Goal: Transaction & Acquisition: Book appointment/travel/reservation

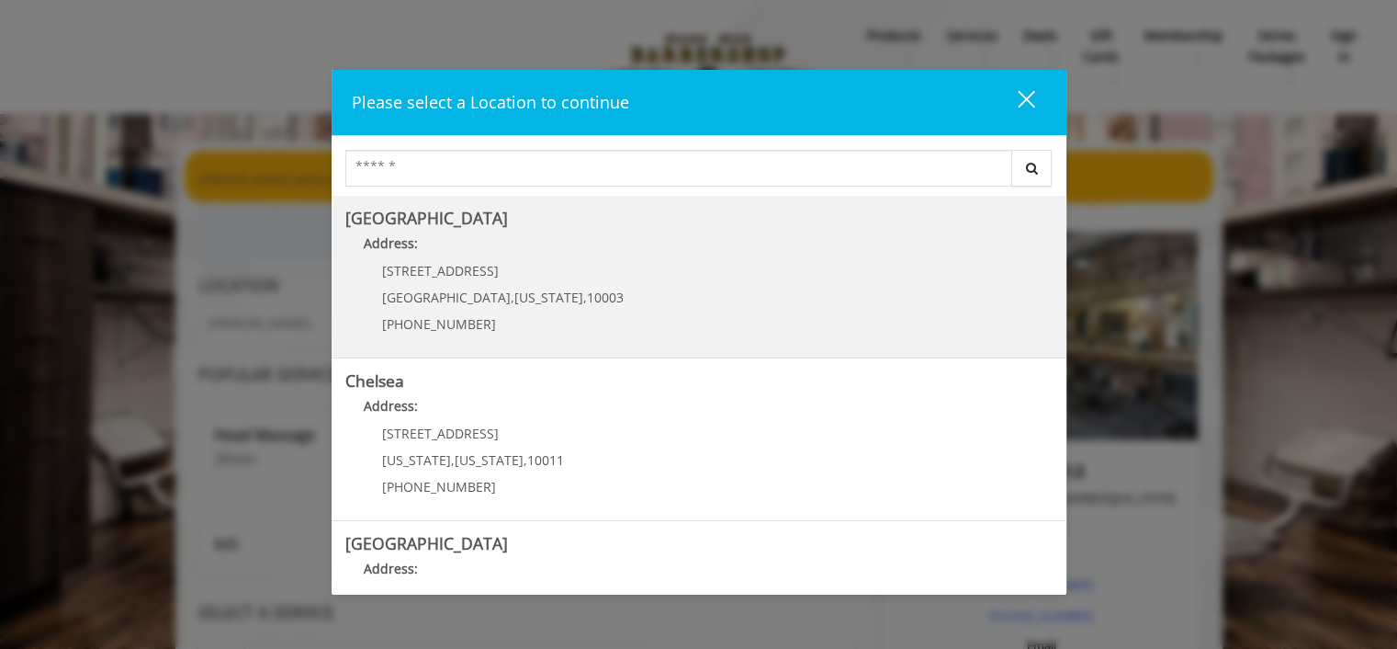
click at [534, 277] on div "60 E 8th St Manhattan , New York , 10003 (212) 598-1840" at bounding box center [489, 304] width 288 height 80
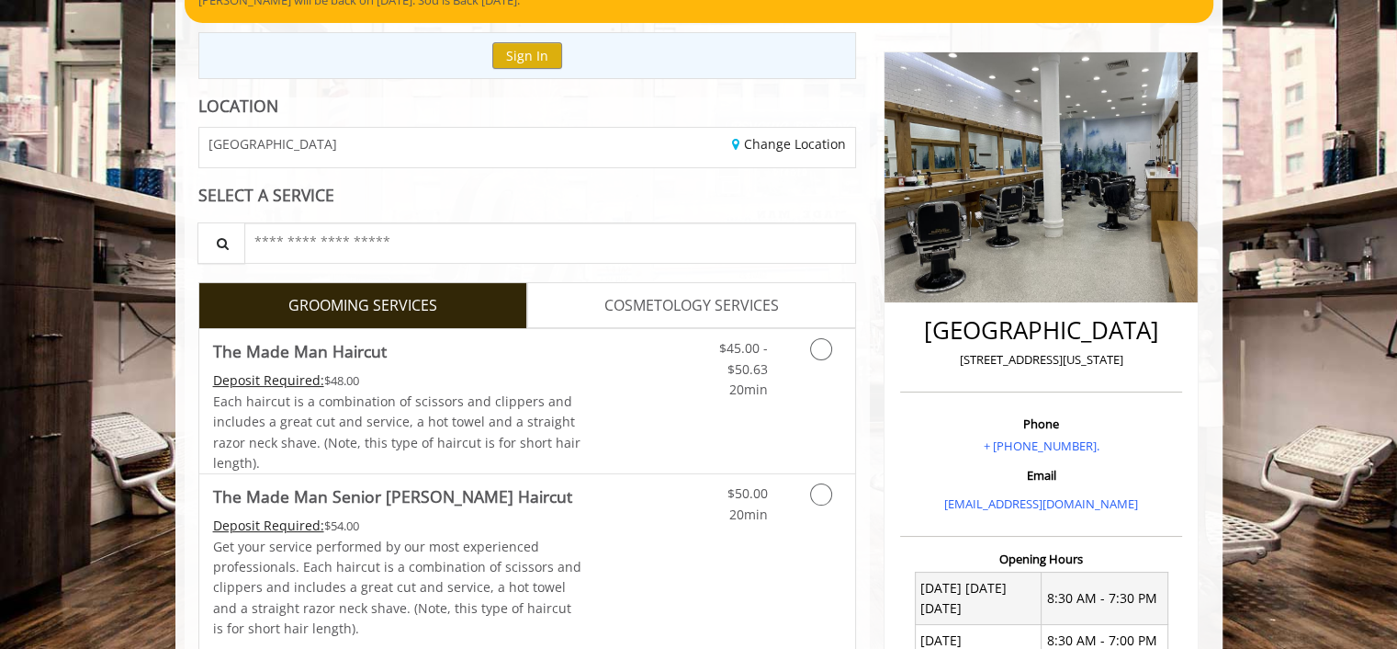
scroll to position [177, 0]
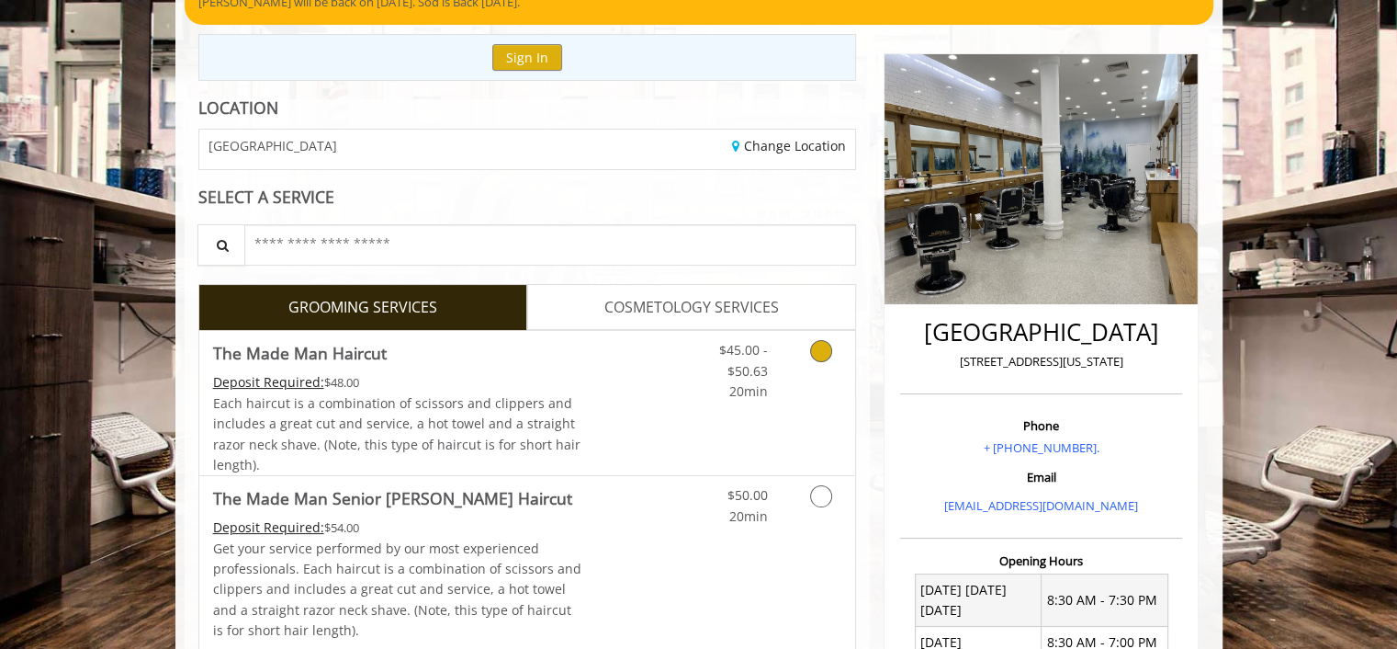
click at [380, 405] on span "Each haircut is a combination of scissors and clippers and includes a great cut…" at bounding box center [396, 433] width 367 height 79
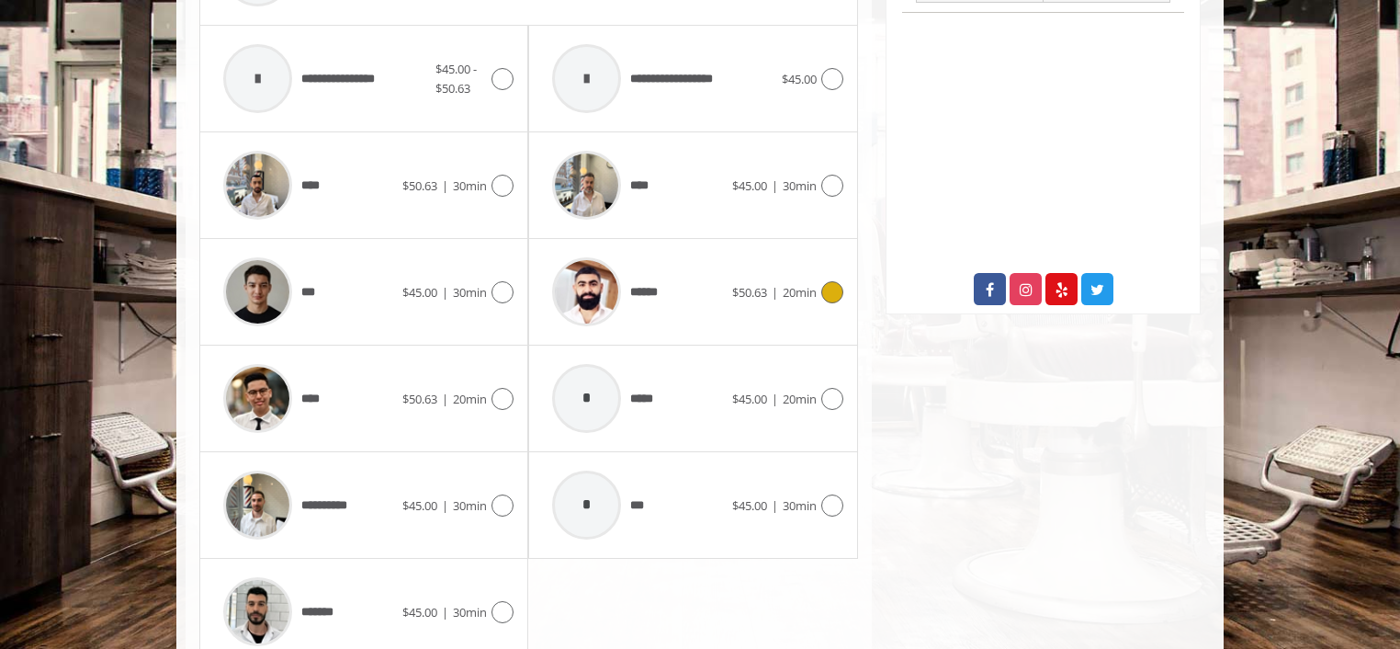
scroll to position [913, 0]
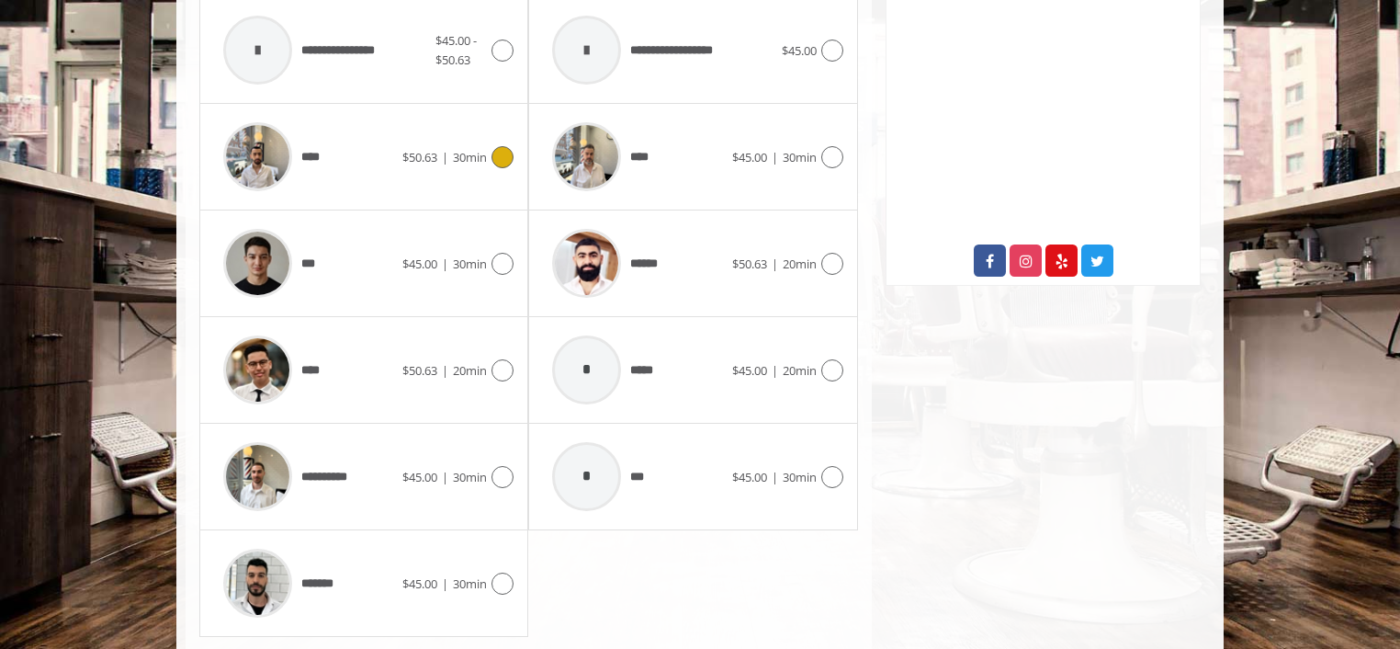
click at [502, 157] on icon at bounding box center [503, 157] width 22 height 22
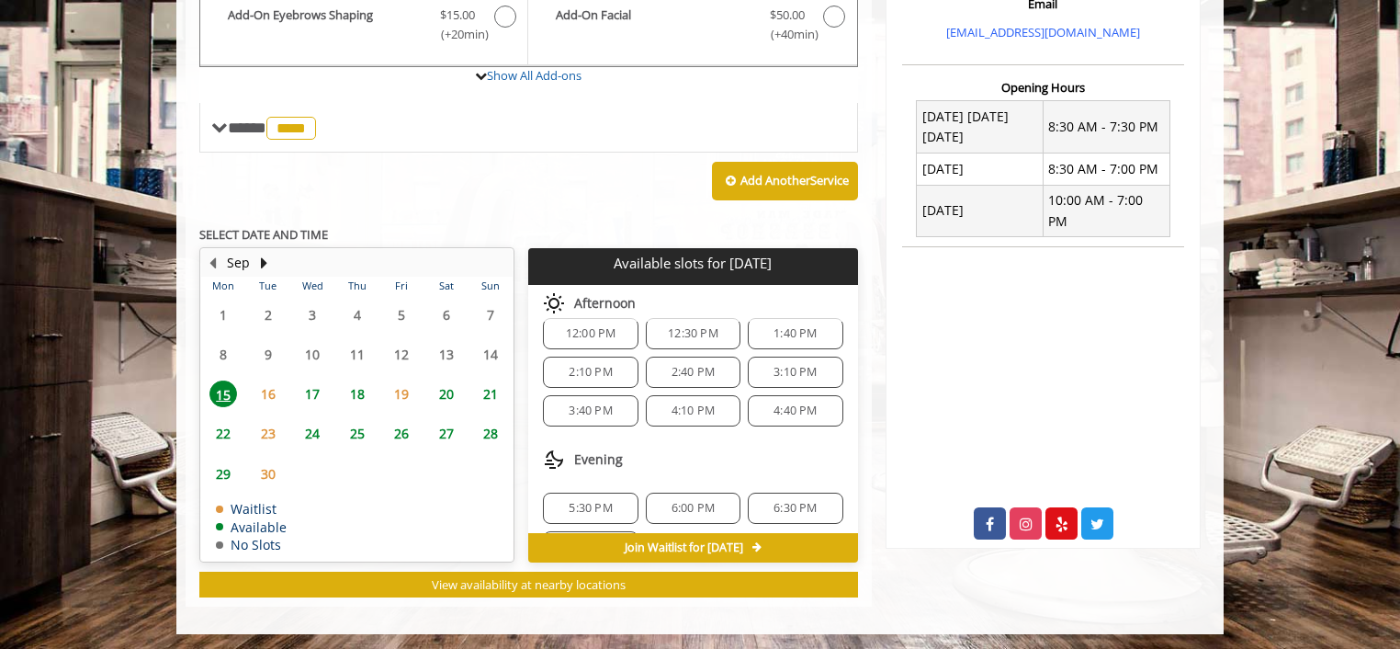
scroll to position [650, 0]
click at [774, 370] on span "3:10 PM" at bounding box center [795, 372] width 43 height 15
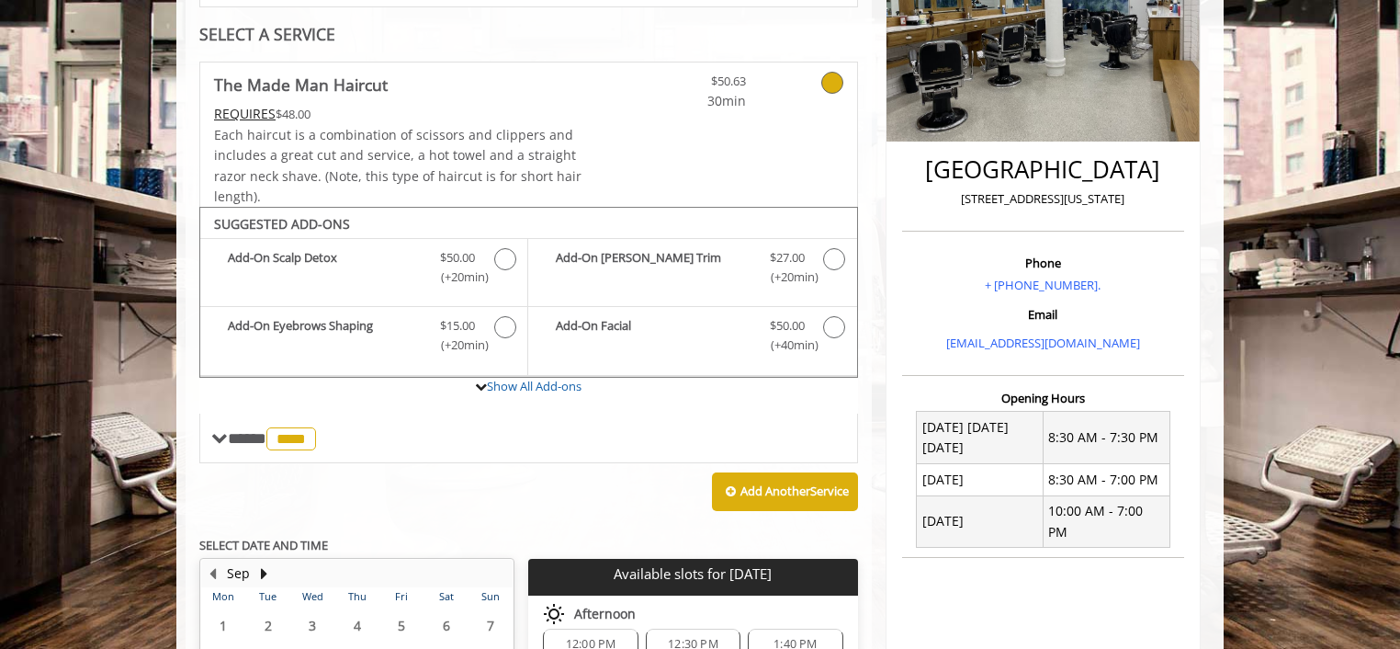
scroll to position [339, 0]
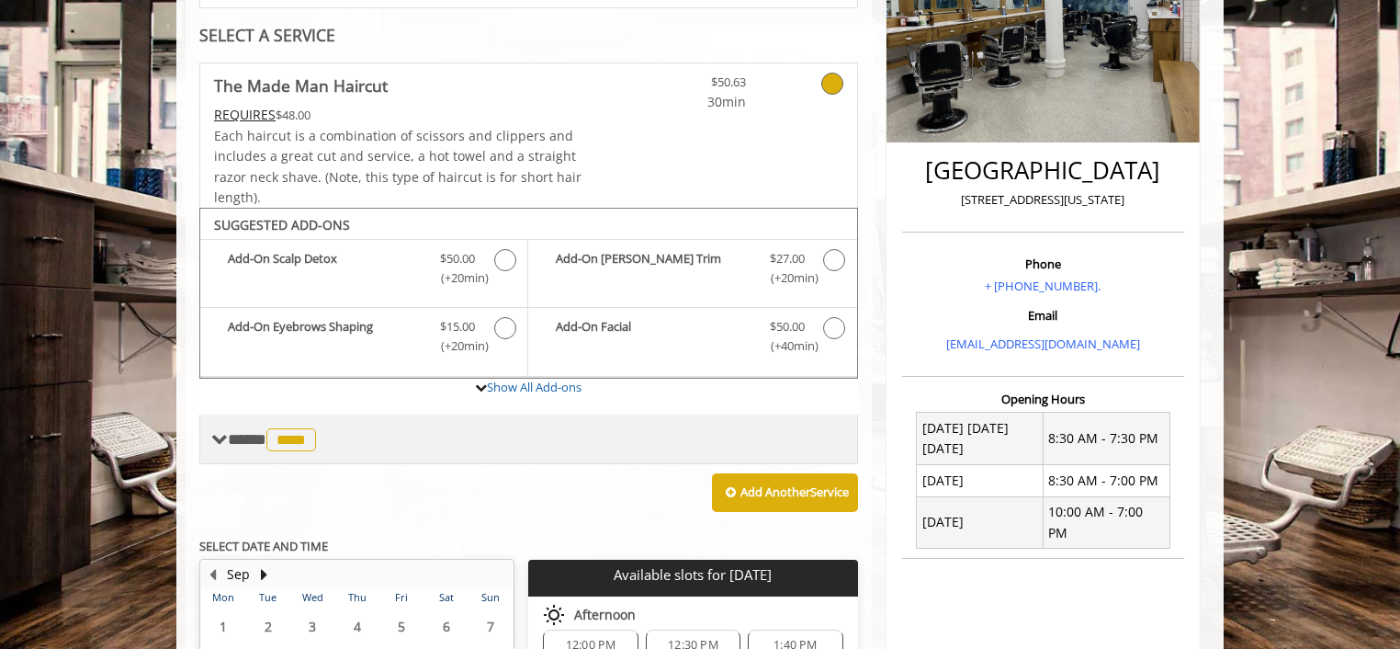
click at [316, 440] on span "****" at bounding box center [291, 439] width 50 height 23
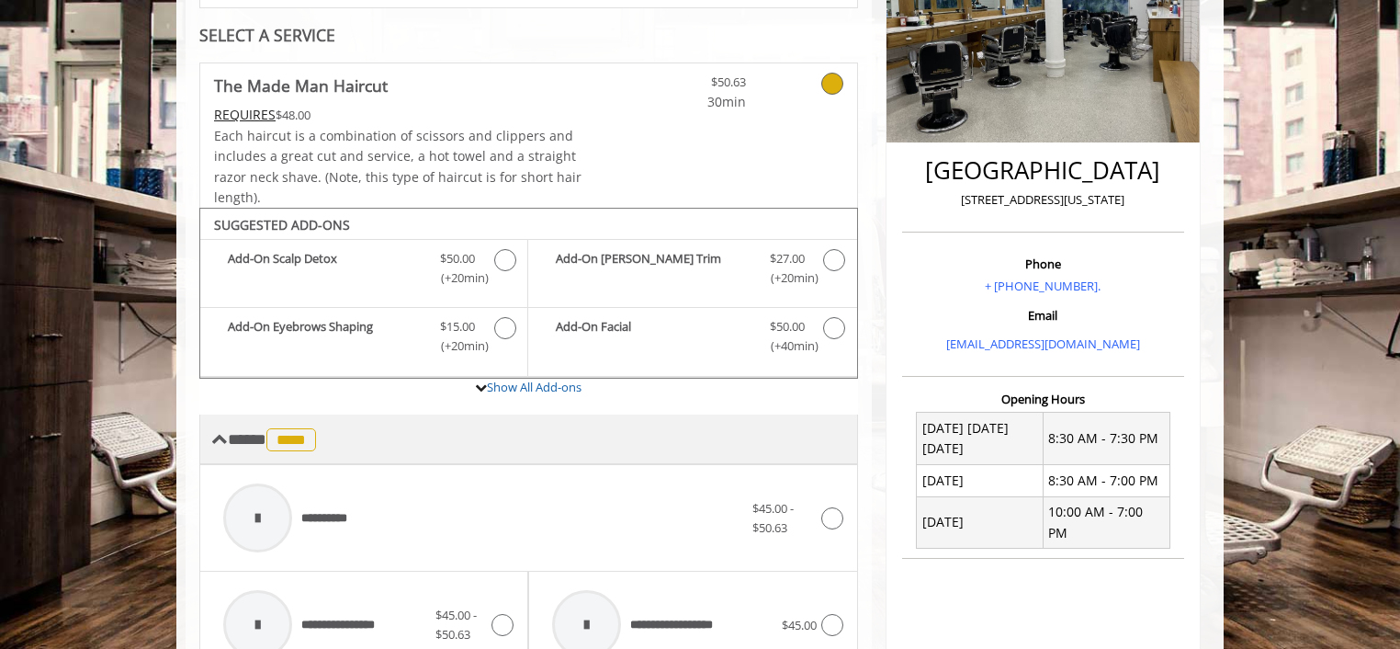
click at [316, 440] on span "****" at bounding box center [291, 439] width 50 height 23
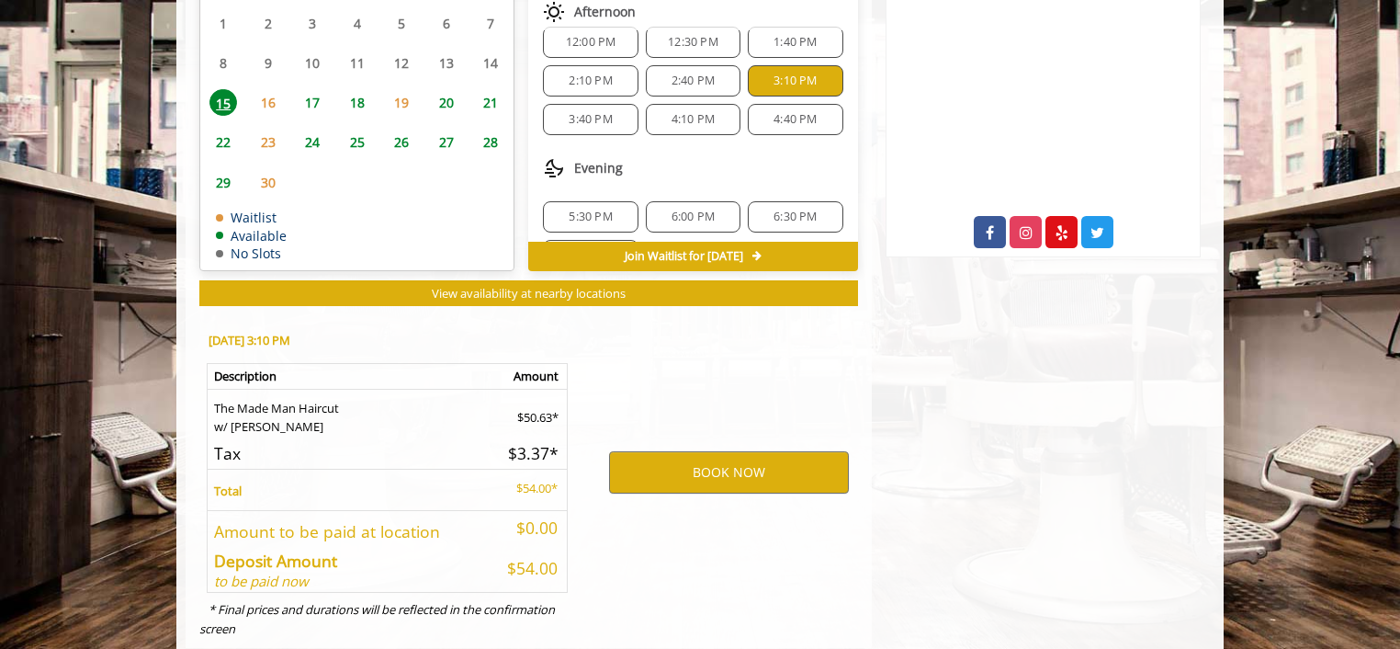
scroll to position [982, 0]
